Goal: Information Seeking & Learning: Check status

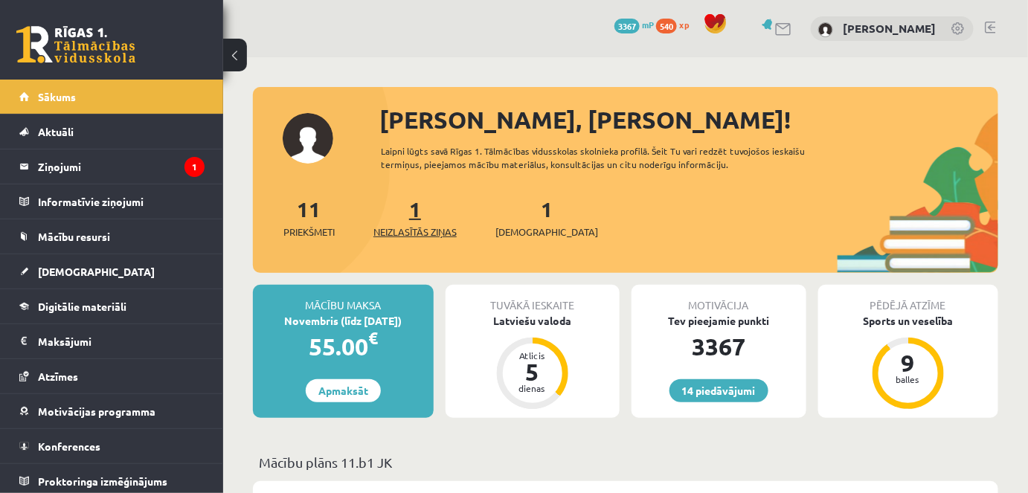
click at [425, 233] on span "Neizlasītās ziņas" at bounding box center [414, 232] width 83 height 15
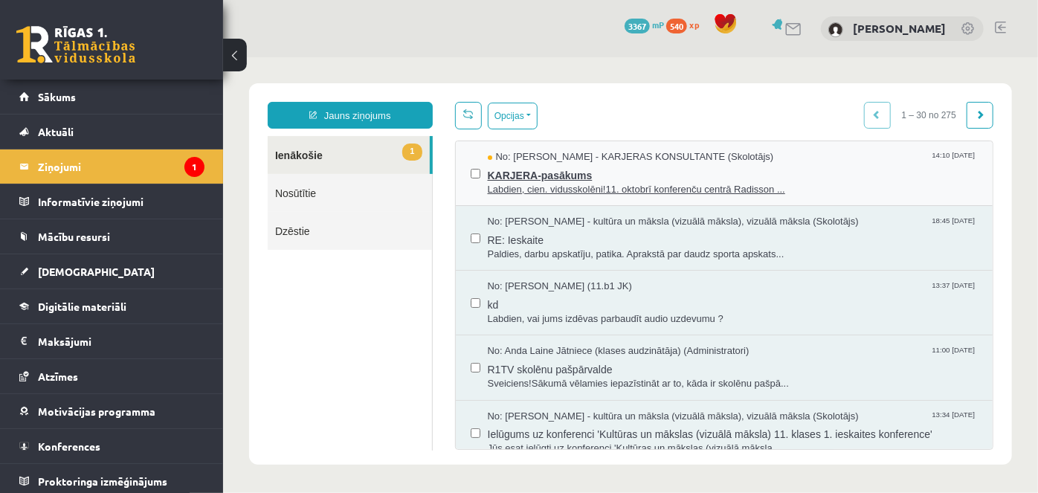
click at [554, 173] on span "KARJERA-pasākums" at bounding box center [732, 173] width 491 height 19
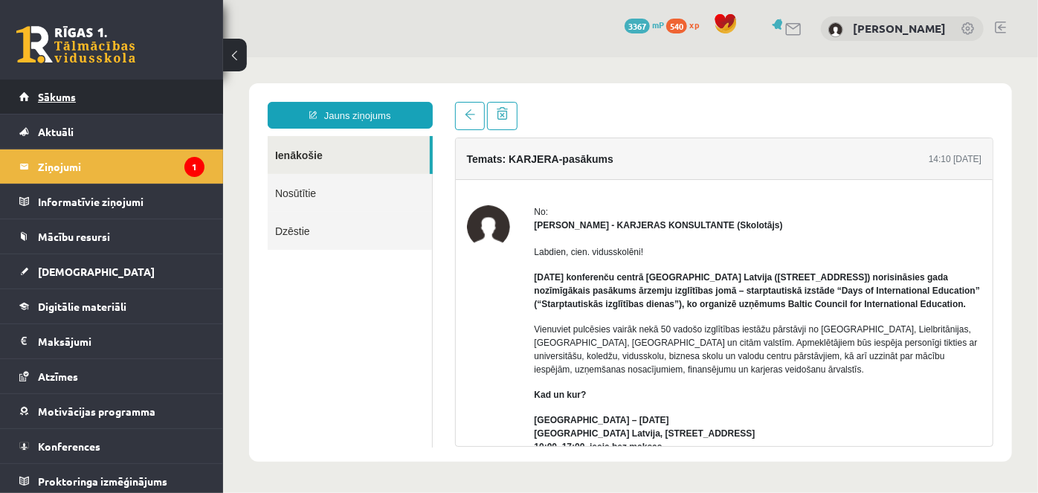
click at [39, 92] on span "Sākums" at bounding box center [57, 96] width 38 height 13
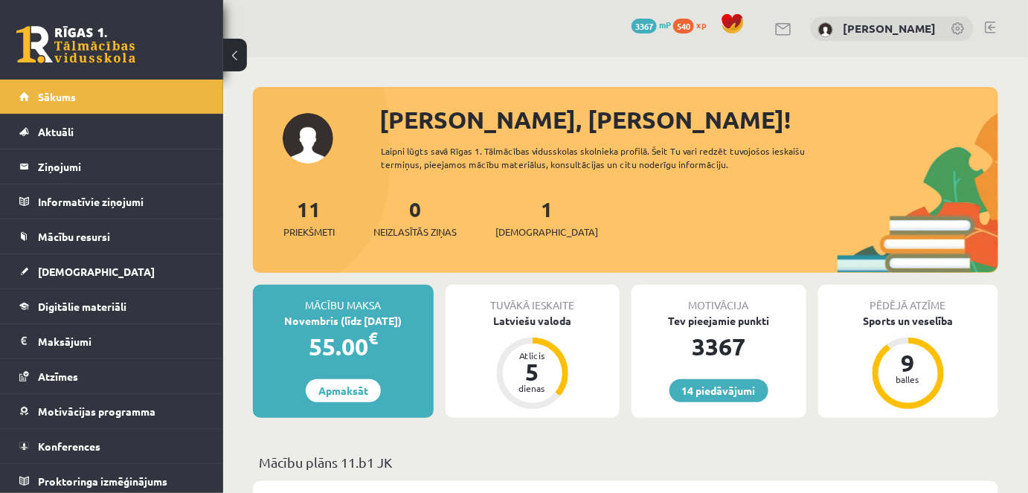
click at [991, 25] on link at bounding box center [990, 28] width 11 height 12
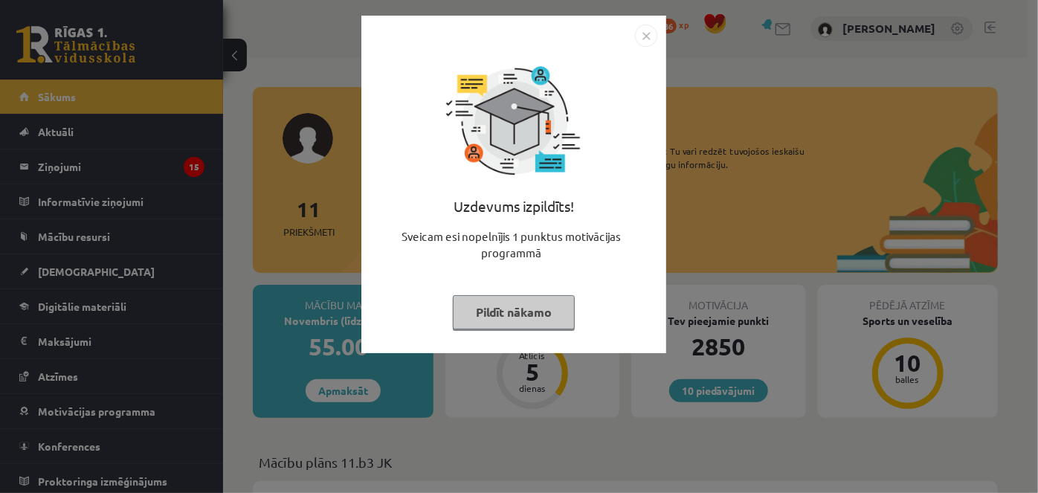
click at [646, 36] on img "Close" at bounding box center [646, 36] width 22 height 22
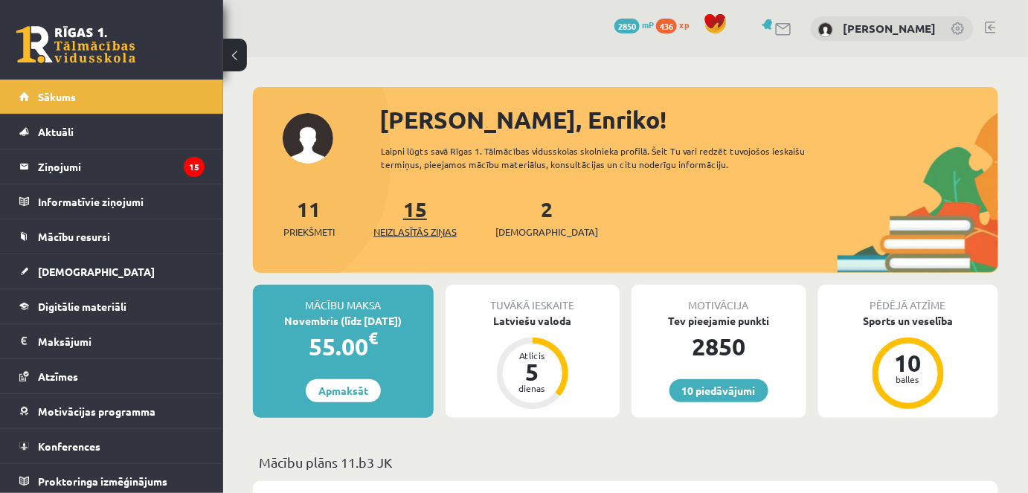
click at [414, 231] on span "Neizlasītās ziņas" at bounding box center [414, 232] width 83 height 15
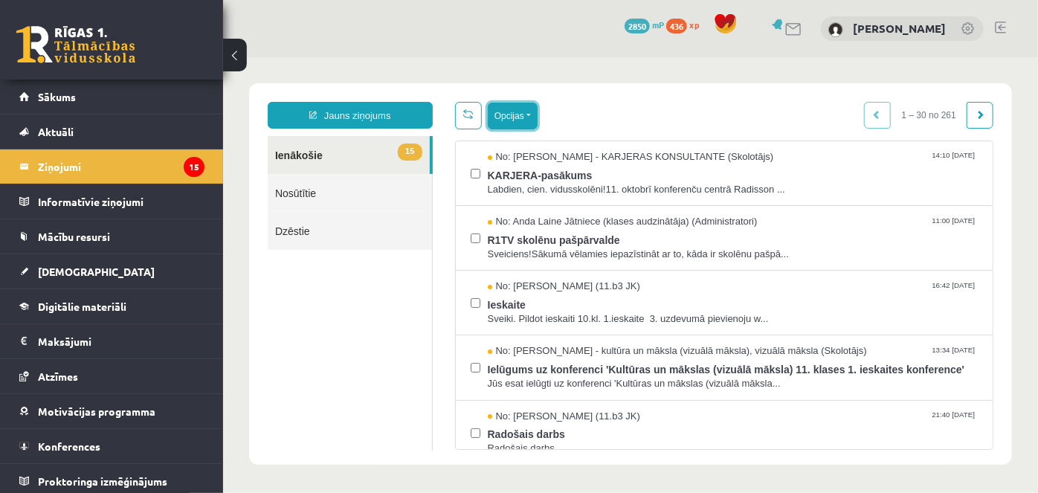
click at [527, 115] on button "Opcijas" at bounding box center [512, 115] width 50 height 27
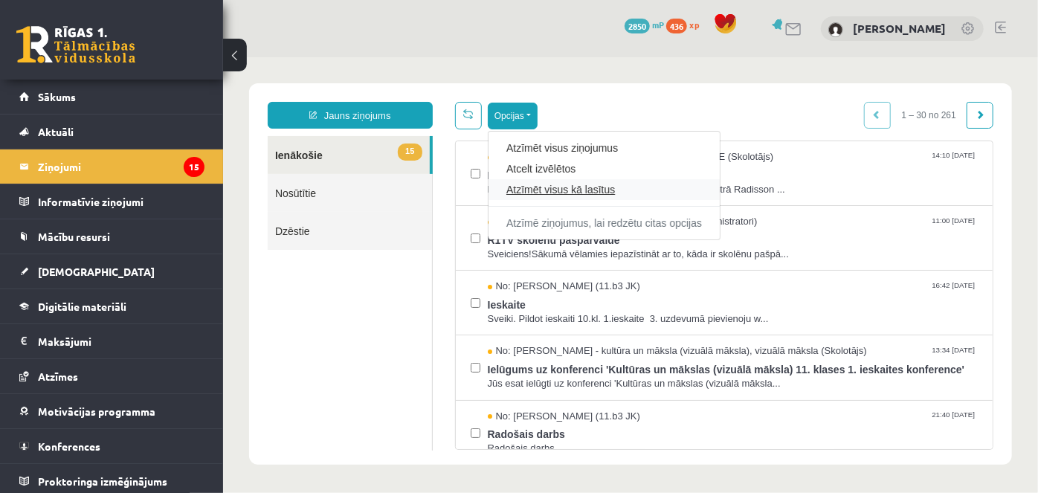
click at [536, 188] on link "Atzīmēt visus kā lasītus" at bounding box center [604, 188] width 196 height 15
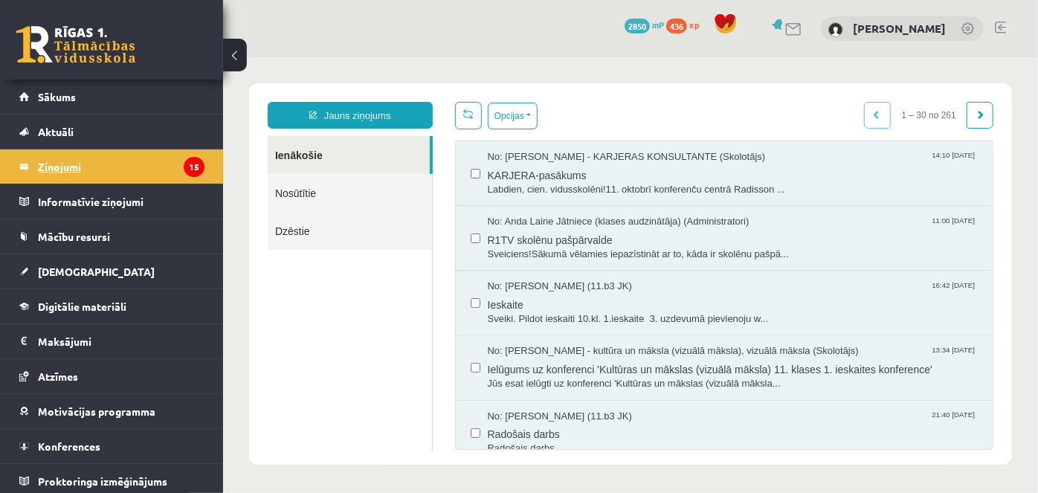
click at [49, 173] on legend "Ziņojumi 15" at bounding box center [121, 166] width 167 height 34
click at [53, 90] on span "Sākums" at bounding box center [57, 96] width 38 height 13
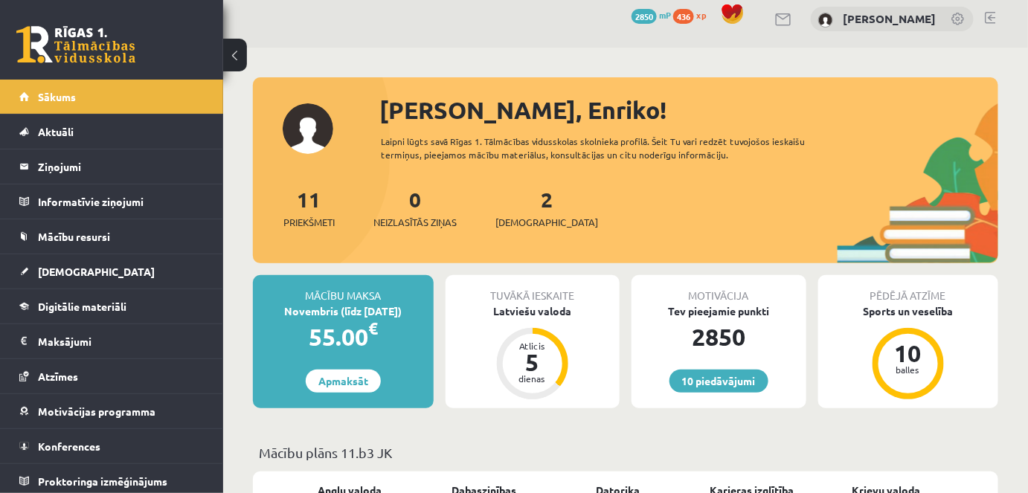
scroll to position [7, 0]
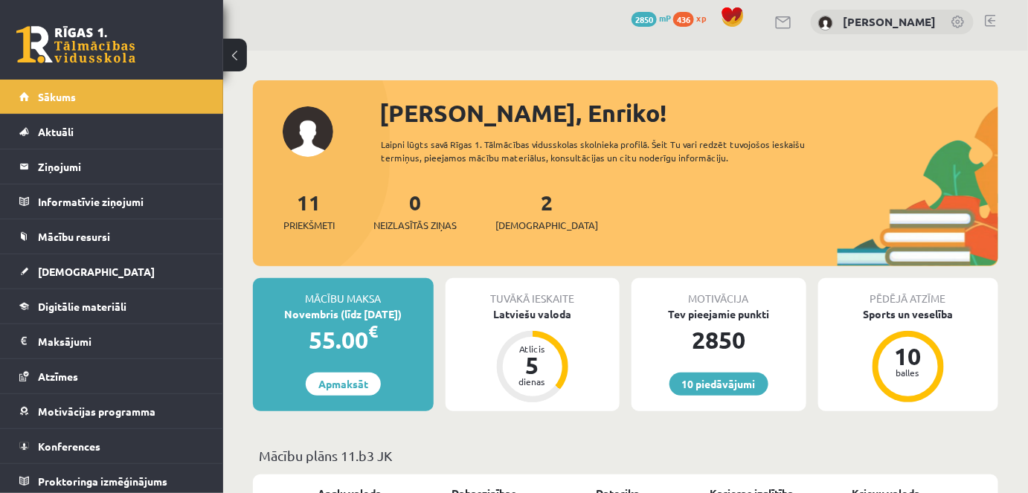
click at [988, 20] on link at bounding box center [990, 21] width 11 height 12
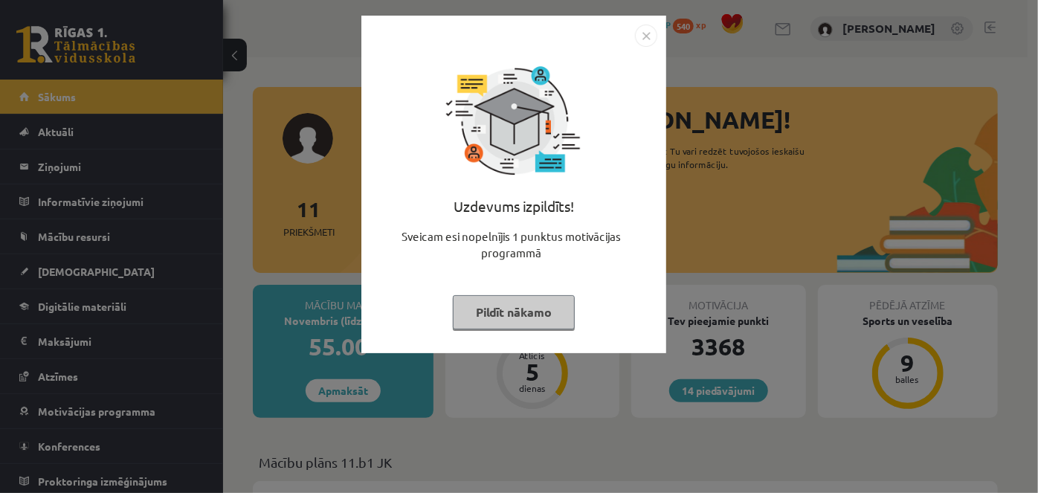
click at [646, 34] on img "Close" at bounding box center [646, 36] width 22 height 22
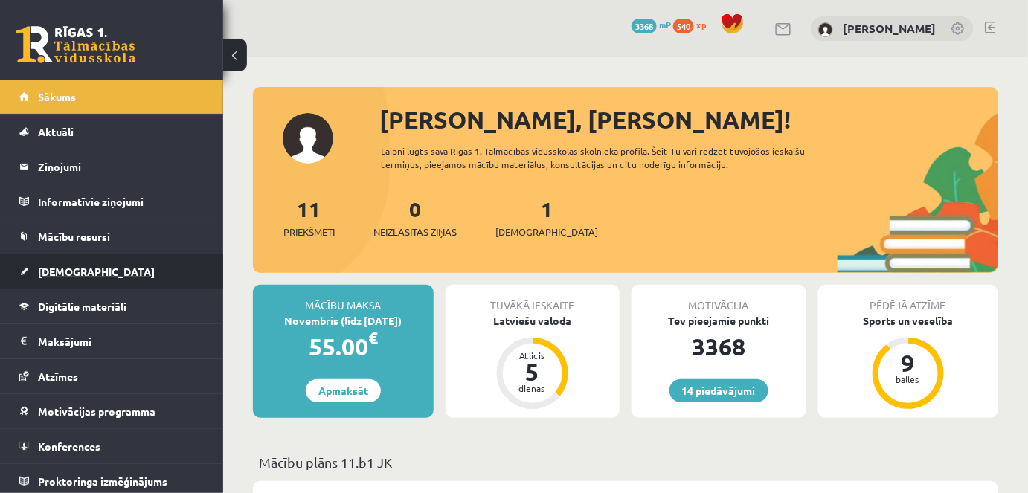
click at [64, 267] on span "[DEMOGRAPHIC_DATA]" at bounding box center [96, 271] width 117 height 13
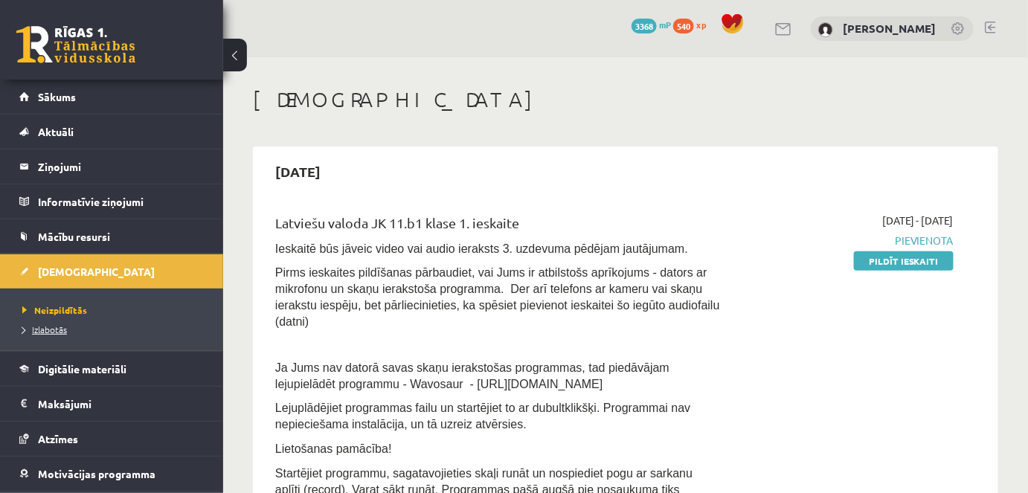
click at [48, 330] on span "Izlabotās" at bounding box center [44, 330] width 45 height 12
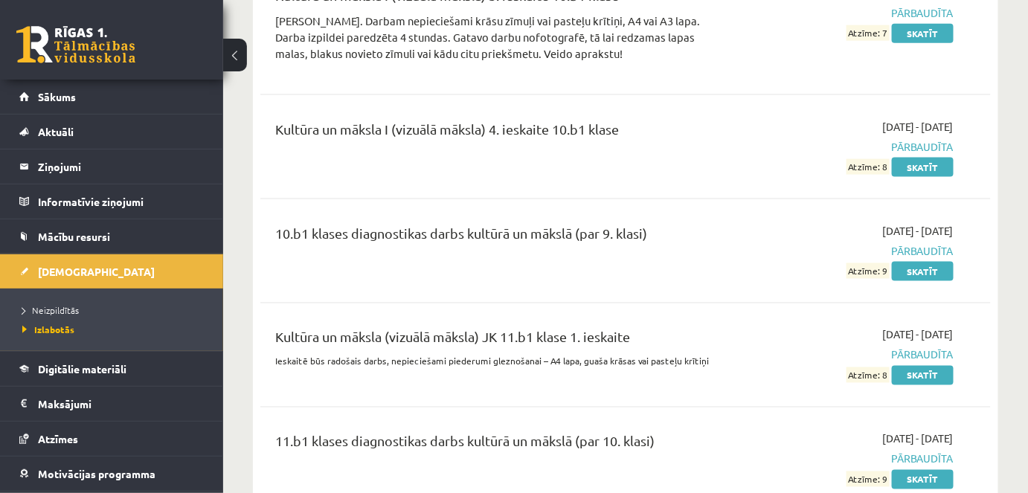
scroll to position [4426, 0]
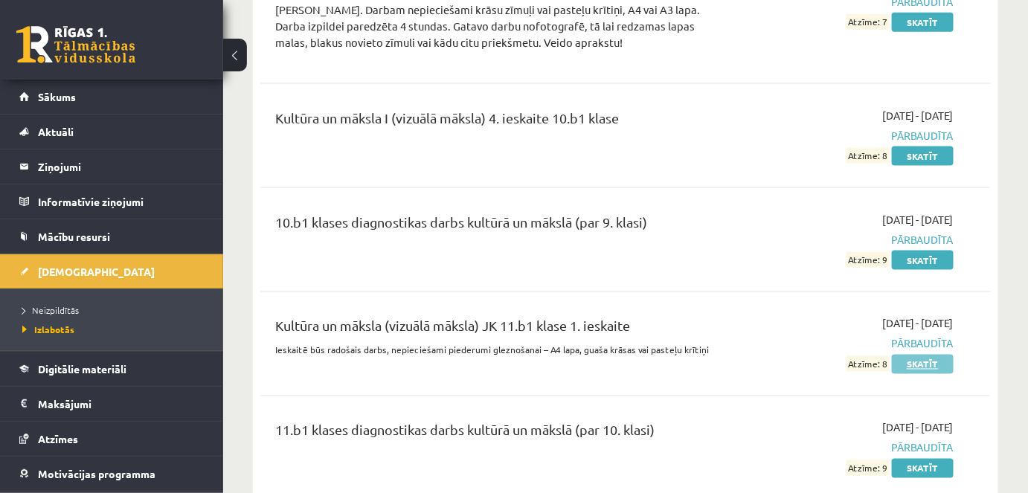
click at [938, 355] on link "Skatīt" at bounding box center [923, 364] width 62 height 19
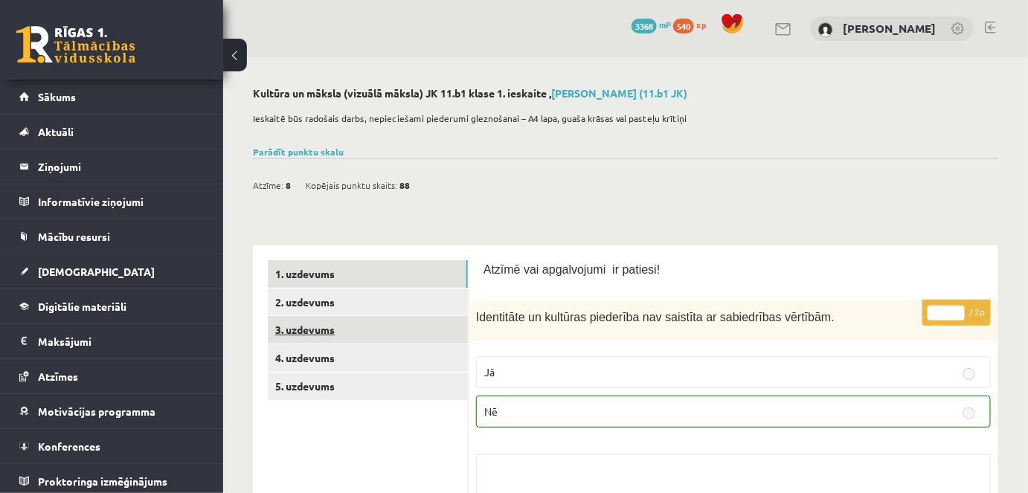
click at [315, 321] on link "3. uzdevums" at bounding box center [368, 330] width 200 height 28
